Goal: Information Seeking & Learning: Learn about a topic

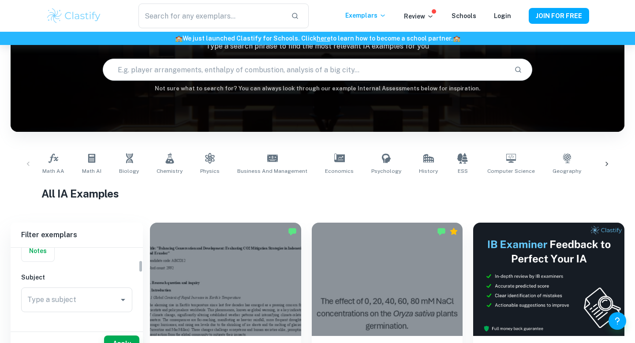
scroll to position [78, 0]
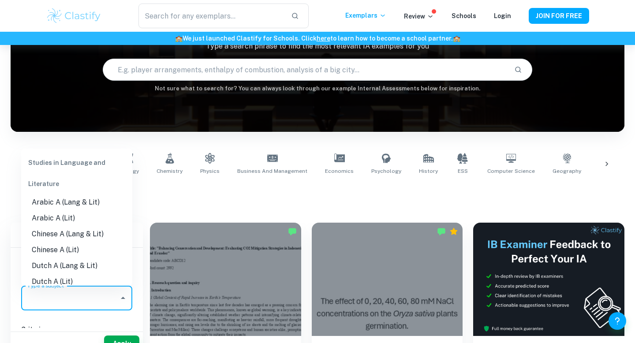
click at [66, 296] on input "Type a subject" at bounding box center [70, 298] width 90 height 17
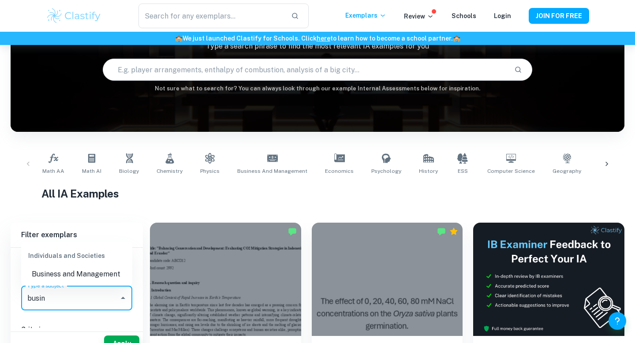
click at [70, 262] on div "Individuals and Societies" at bounding box center [76, 255] width 111 height 21
click at [70, 267] on li "Business and Management" at bounding box center [76, 274] width 111 height 16
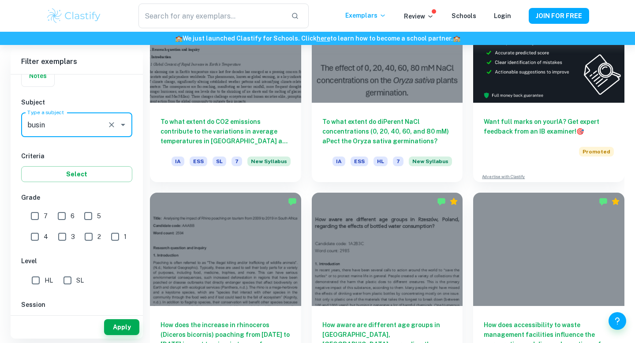
type input "Business and Management"
click at [32, 220] on input "7" at bounding box center [35, 216] width 18 height 18
checkbox input "true"
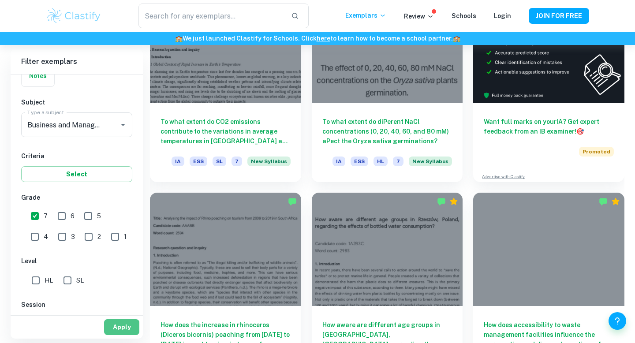
click at [120, 333] on button "Apply" at bounding box center [121, 327] width 35 height 16
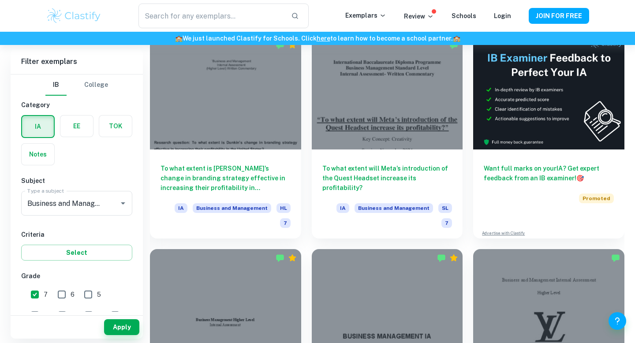
scroll to position [253, 0]
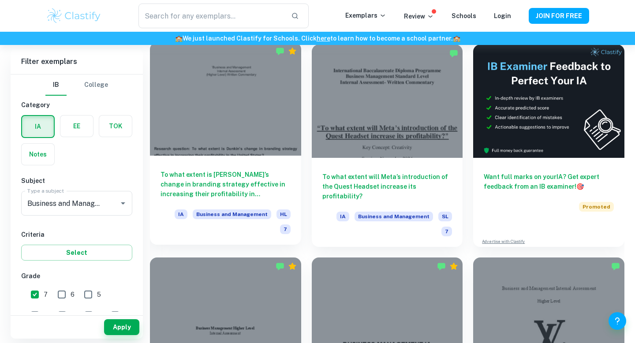
click at [232, 118] on div at bounding box center [225, 98] width 151 height 113
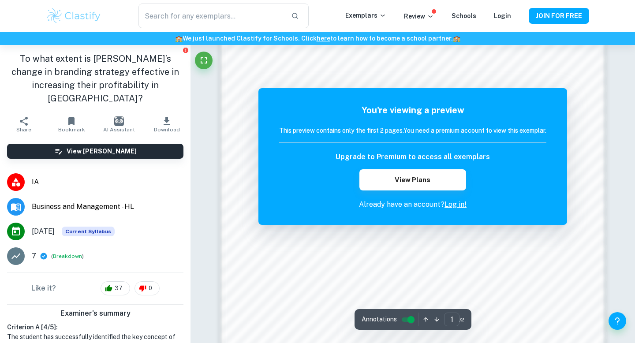
scroll to position [589, 0]
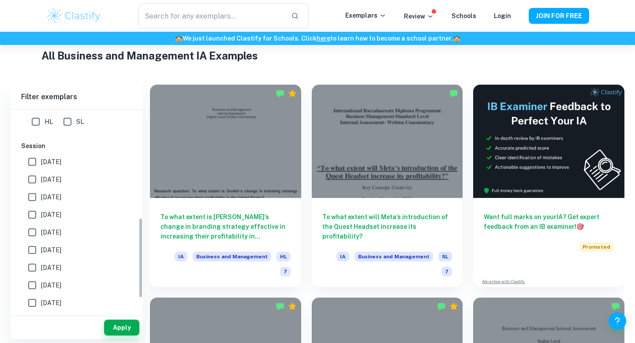
scroll to position [280, 0]
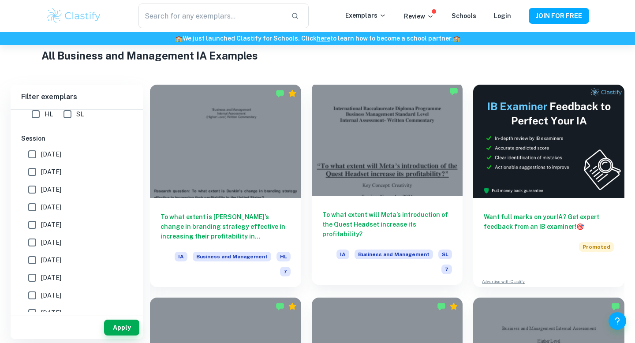
click at [382, 133] on div at bounding box center [387, 138] width 151 height 113
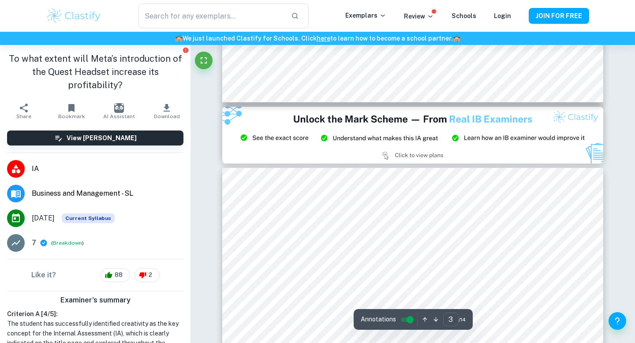
scroll to position [1247, 0]
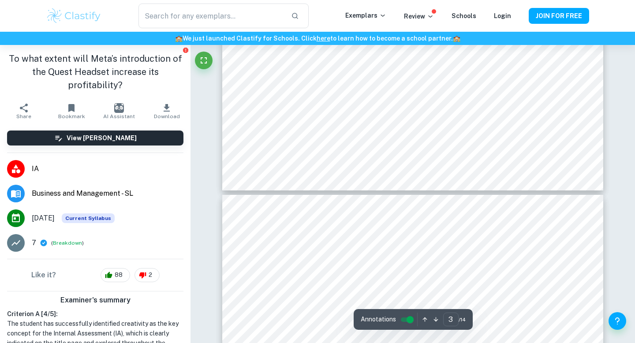
type input "4"
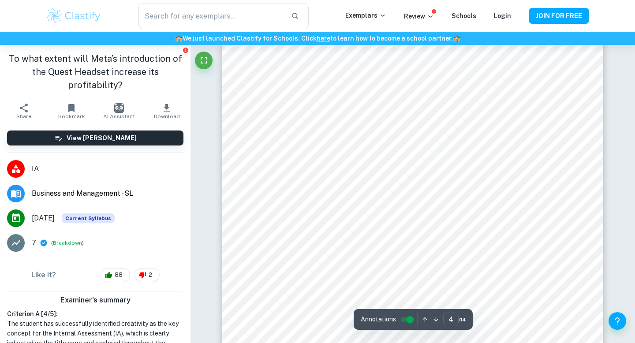
scroll to position [1947, 0]
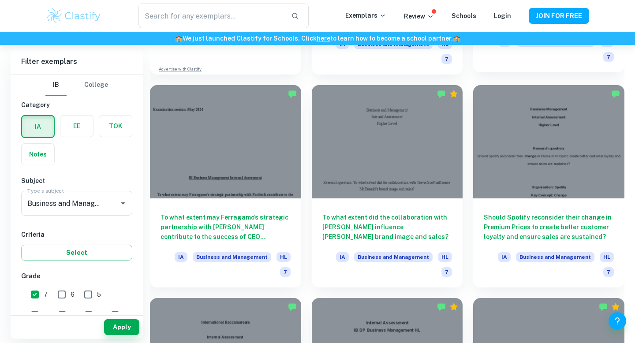
scroll to position [853, 0]
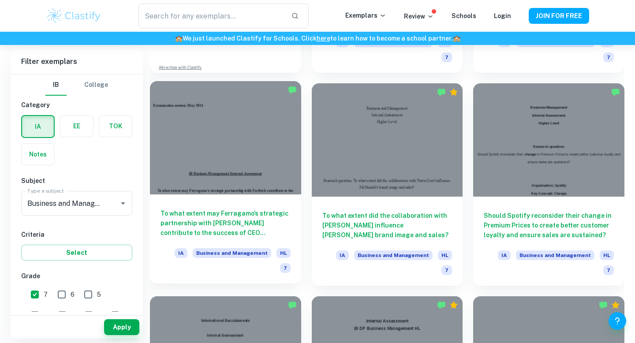
click at [277, 120] on div at bounding box center [225, 137] width 151 height 113
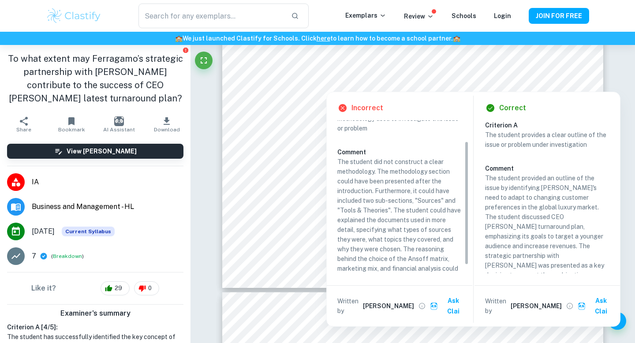
scroll to position [37, 0]
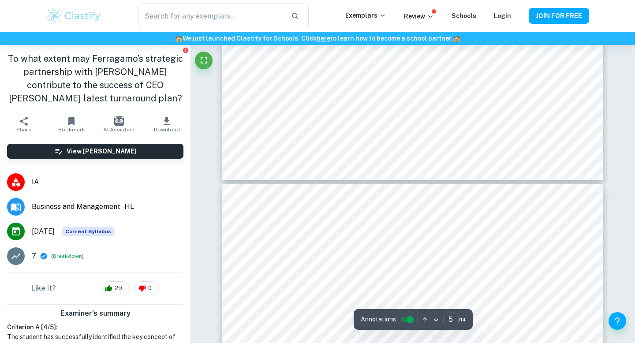
type input "4"
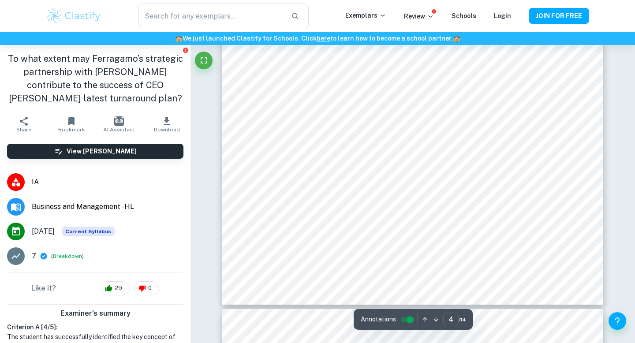
scroll to position [1858, 0]
